Goal: Task Accomplishment & Management: Use online tool/utility

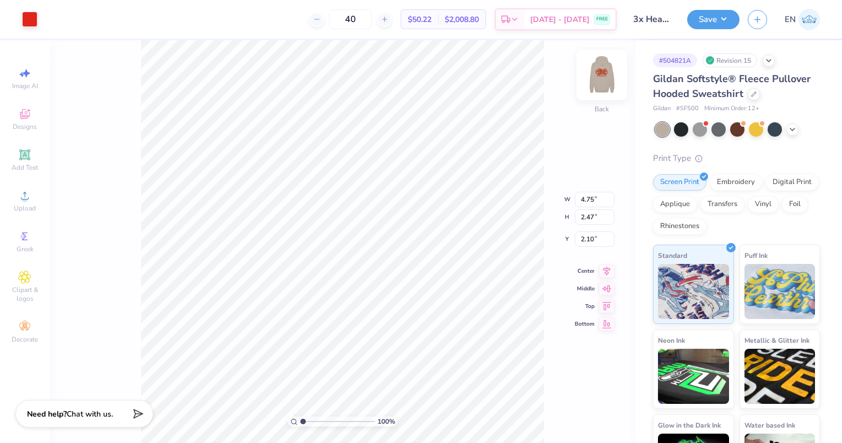
click at [603, 81] on img at bounding box center [601, 75] width 44 height 44
click at [604, 82] on img at bounding box center [601, 75] width 44 height 44
